Goal: Navigation & Orientation: Find specific page/section

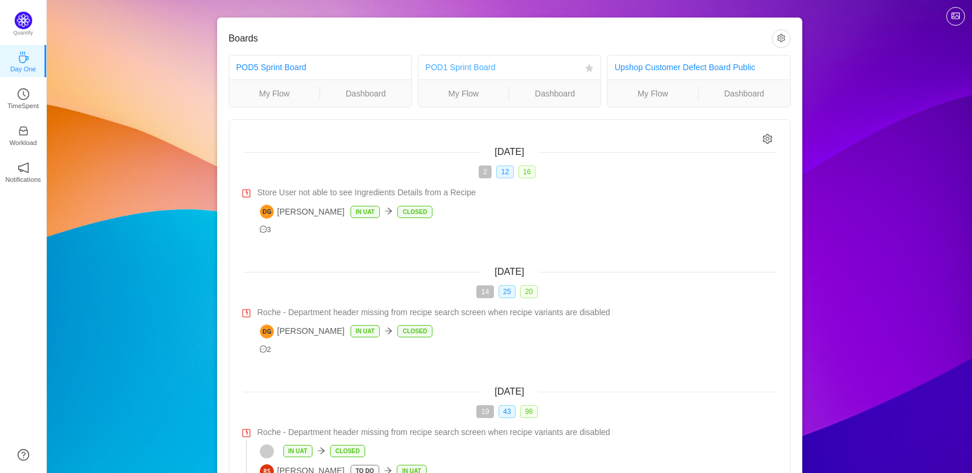
click at [487, 66] on link "POD1 Sprint Board" at bounding box center [460, 67] width 70 height 9
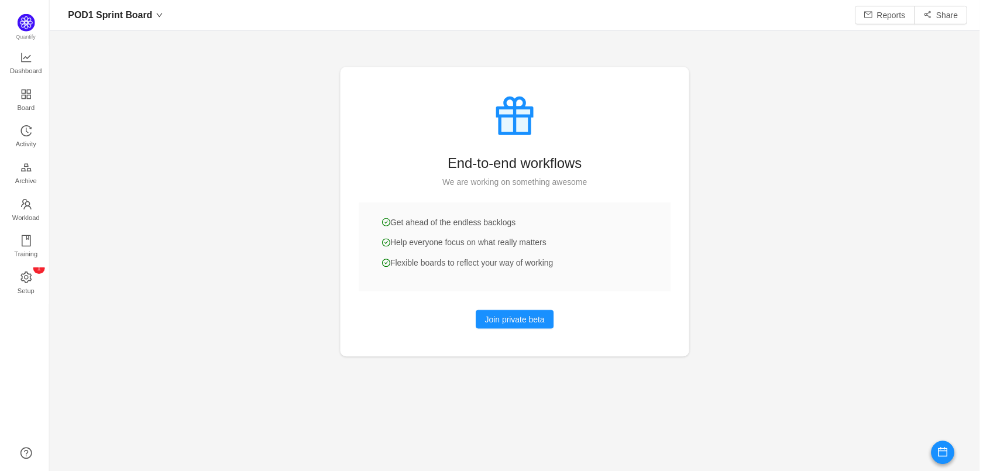
scroll to position [449, 903]
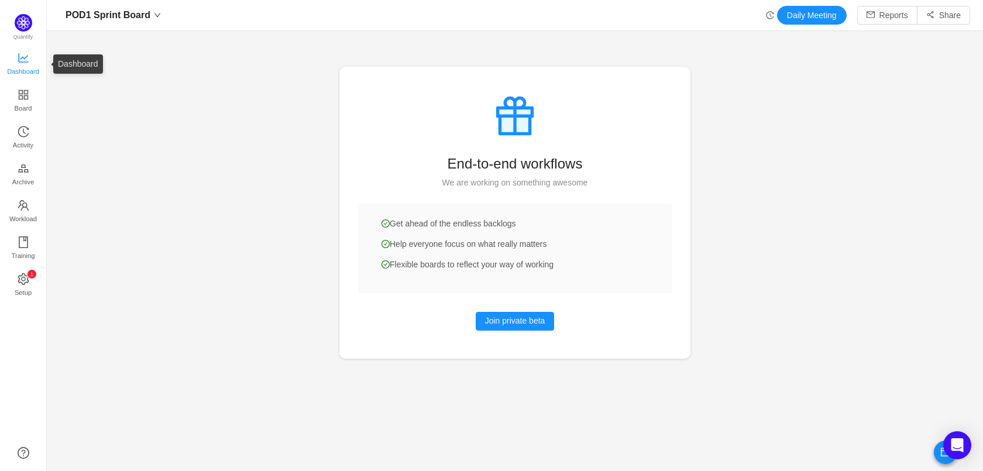
click at [16, 75] on span "Dashboard" at bounding box center [23, 71] width 32 height 23
